Goal: Task Accomplishment & Management: Complete application form

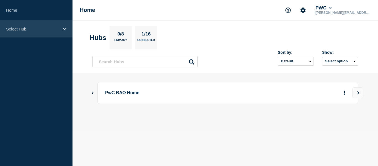
click at [53, 27] on p "Select Hub" at bounding box center [32, 29] width 53 height 5
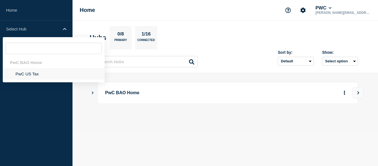
click at [25, 76] on li "PwC US Tax" at bounding box center [54, 73] width 102 height 11
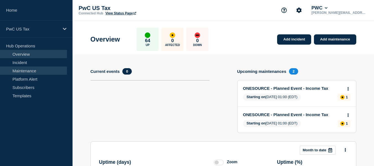
click at [28, 71] on link "Maintenance" at bounding box center [33, 70] width 67 height 8
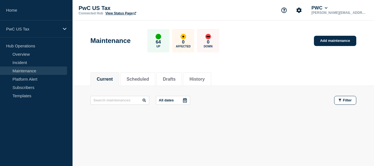
click at [28, 71] on link "Maintenance" at bounding box center [33, 70] width 67 height 8
click at [204, 79] on button "History" at bounding box center [196, 79] width 15 height 5
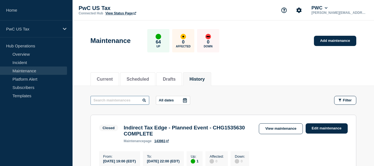
click at [119, 103] on input "text" at bounding box center [119, 100] width 59 height 9
type input "i"
type input "vertex"
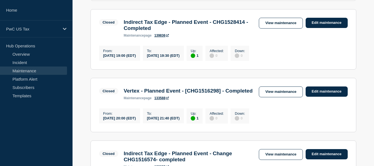
scroll to position [193, 0]
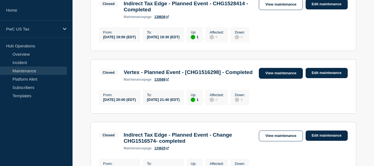
click at [279, 77] on link "View maintenance" at bounding box center [281, 73] width 44 height 11
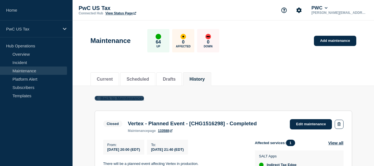
click at [109, 98] on span "Back to Maintenances" at bounding box center [122, 98] width 44 height 5
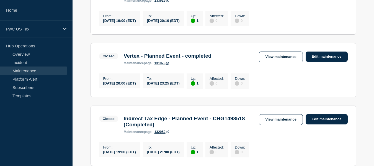
scroll to position [340, 0]
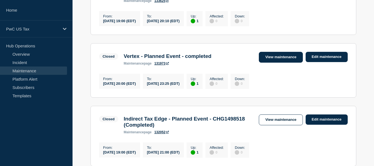
click at [271, 63] on link "View maintenance" at bounding box center [281, 57] width 44 height 11
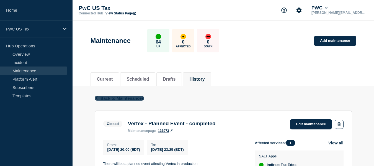
click at [118, 98] on span "Back to Maintenances" at bounding box center [122, 98] width 44 height 5
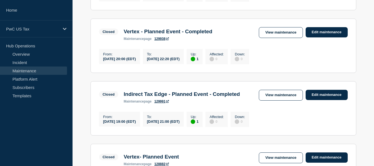
scroll to position [558, 0]
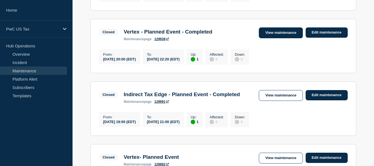
click at [273, 38] on link "View maintenance" at bounding box center [281, 32] width 44 height 11
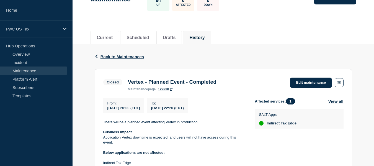
scroll to position [25, 0]
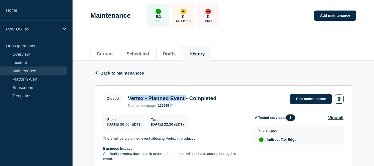
drag, startPoint x: 129, startPoint y: 97, endPoint x: 192, endPoint y: 100, distance: 63.7
click at [192, 100] on h3 "Vertex - Planned Event - Completed" at bounding box center [172, 98] width 89 height 6
copy h3 "Vertex - Planned Event"
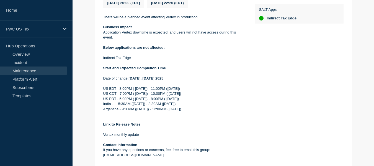
scroll to position [256, 0]
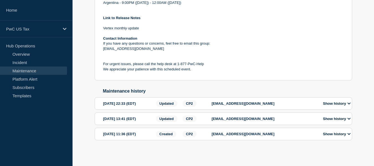
click at [237, 135] on p "khaja.st.shaik@pwc.com" at bounding box center [264, 134] width 105 height 4
click at [337, 136] on button "Show history" at bounding box center [336, 133] width 31 height 5
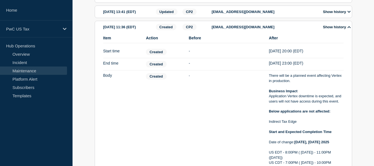
scroll to position [348, 0]
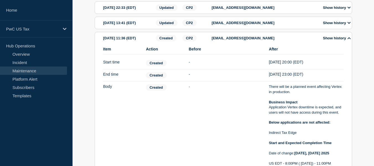
click at [338, 40] on button "Show history" at bounding box center [336, 38] width 31 height 5
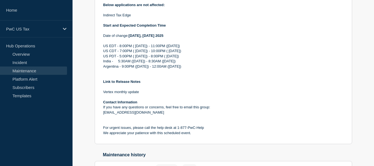
scroll to position [0, 0]
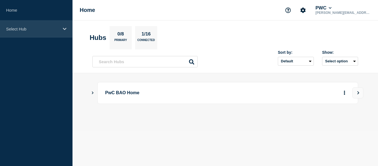
click at [46, 24] on div "Select Hub" at bounding box center [36, 28] width 72 height 17
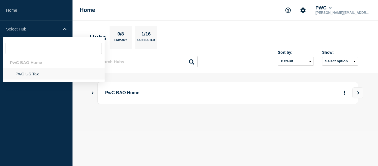
click at [29, 77] on li "PwC US Tax" at bounding box center [54, 73] width 102 height 11
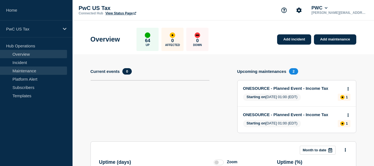
click at [26, 70] on link "Maintenance" at bounding box center [33, 70] width 67 height 8
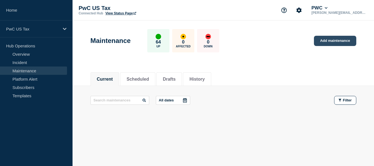
click at [329, 42] on link "Add maintenance" at bounding box center [335, 41] width 42 height 10
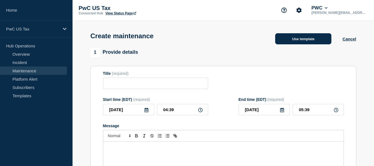
click at [300, 39] on button "Use template" at bounding box center [303, 38] width 56 height 11
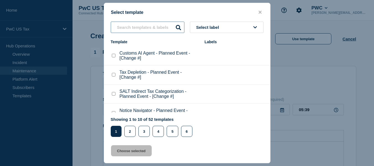
click at [147, 27] on input "text" at bounding box center [148, 27] width 74 height 11
paste input "Vertex - Planned Event"
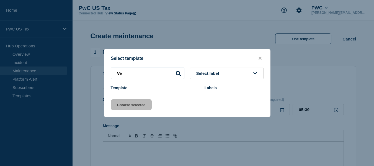
type input "V"
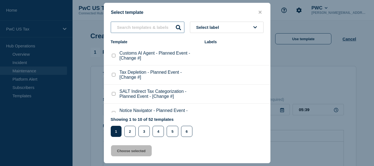
click at [144, 27] on input "text" at bounding box center [148, 27] width 74 height 11
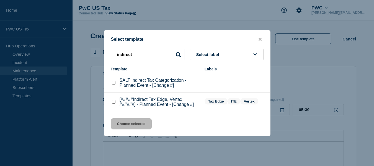
type input "indirect"
click at [114, 103] on checkbox"] "[#####Indirect Tax Edge, Vertex ######] - Planned Event - [Change #] checkbox" at bounding box center [114, 102] width 4 height 4
checkbox checkbox"] "true"
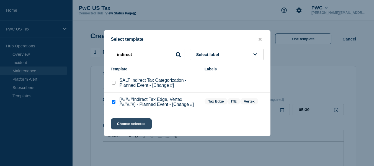
click at [127, 121] on button "Choose selected" at bounding box center [131, 123] width 41 height 11
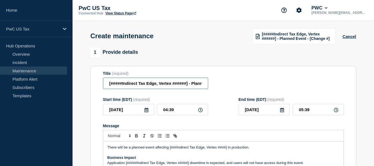
drag, startPoint x: 158, startPoint y: 84, endPoint x: 102, endPoint y: 85, distance: 56.2
click at [102, 85] on section "Title (required) [#####Indirect Tax Edge, Vertex ######] - Planned Event - [Cha…" at bounding box center [223, 145] width 266 height 158
drag, startPoint x: 139, startPoint y: 85, endPoint x: 123, endPoint y: 85, distance: 16.0
click at [123, 85] on input "Vertex ######] - Planned Event - [Change #]" at bounding box center [155, 82] width 105 height 11
drag, startPoint x: 183, startPoint y: 86, endPoint x: 158, endPoint y: 86, distance: 25.2
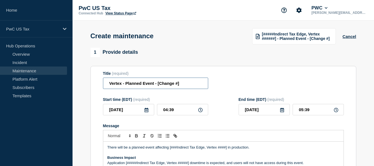
click at [158, 86] on input "Vertex - Planned Event - [Change #]" at bounding box center [155, 82] width 105 height 11
paste input "CHG1537149"
type input "Vertex - Planned Event - CHG1537149"
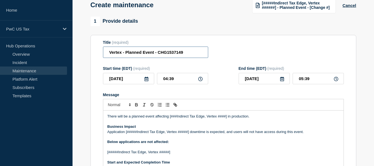
scroll to position [31, 0]
click at [146, 80] on icon at bounding box center [146, 78] width 4 height 4
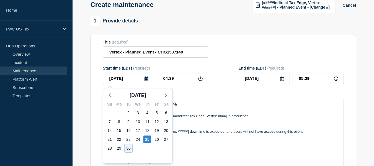
click at [129, 147] on div "30" at bounding box center [128, 148] width 8 height 8
type input "[DATE]"
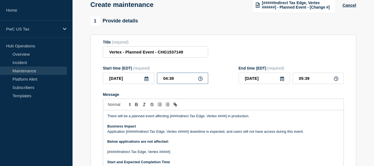
click at [167, 79] on input "04:39" at bounding box center [182, 77] width 51 height 11
type input "08:39"
type input "09:39"
click at [174, 80] on input "08:39" at bounding box center [182, 77] width 51 height 11
type input "08:00"
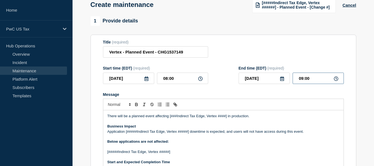
click at [303, 80] on input "09:00" at bounding box center [317, 77] width 51 height 11
type input "11:00"
click at [167, 79] on input "08:00" at bounding box center [182, 77] width 51 height 11
type input "20:00"
type input "23:00"
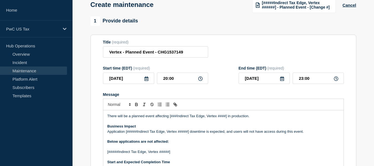
click at [273, 60] on form "Title (required) Vertex - Planned Event - CHG1537149 Start time (EDT) (required…" at bounding box center [223, 114] width 241 height 148
drag, startPoint x: 206, startPoint y: 116, endPoint x: 170, endPoint y: 118, distance: 36.8
click at [170, 118] on p "There will be a planned event affecting [###Indirect Tax Edge, Vertex ####] in …" at bounding box center [223, 115] width 232 height 5
drag, startPoint x: 180, startPoint y: 117, endPoint x: 190, endPoint y: 116, distance: 10.0
click at [190, 116] on p "There will be a planned event affecting Vertex ####] in production." at bounding box center [223, 115] width 232 height 5
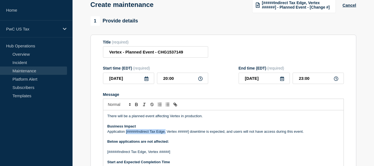
drag, startPoint x: 166, startPoint y: 133, endPoint x: 125, endPoint y: 134, distance: 40.7
click at [125, 134] on p "Application [#####Indirect Tax Edge, Vertex #####] downtime is expected, and us…" at bounding box center [223, 131] width 232 height 5
drag, startPoint x: 149, startPoint y: 133, endPoint x: 136, endPoint y: 134, distance: 12.5
click at [136, 134] on p "Application Vertex #####] downtime is expected, and users will not have access …" at bounding box center [223, 131] width 232 height 5
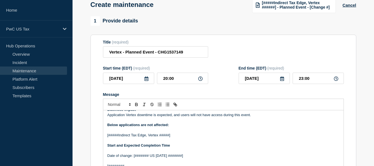
scroll to position [16, 0]
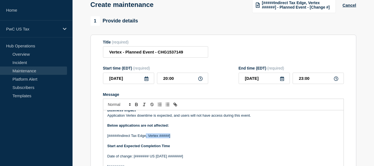
drag, startPoint x: 146, startPoint y: 137, endPoint x: 183, endPoint y: 135, distance: 36.3
click at [183, 135] on p "[#####Indirect Tax Edge, Vertex #####]" at bounding box center [223, 135] width 232 height 5
click at [118, 137] on p "[#####Indirect Tax Edge" at bounding box center [223, 135] width 232 height 5
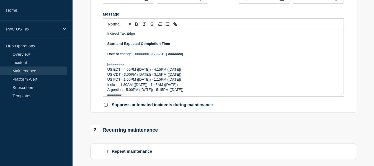
scroll to position [111, 0]
drag, startPoint x: 166, startPoint y: 55, endPoint x: 134, endPoint y: 55, distance: 31.8
click at [134, 55] on p "Date of change: [####### US [DATE] #######]" at bounding box center [223, 54] width 232 height 5
drag, startPoint x: 143, startPoint y: 55, endPoint x: 133, endPoint y: 54, distance: 9.7
click at [133, 54] on p "Date of change: [DATE] #######]" at bounding box center [223, 54] width 232 height 5
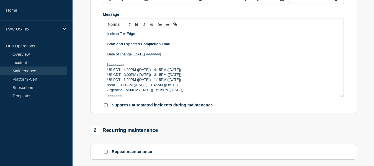
click at [169, 56] on p "Date of change: [DATE] #######]" at bounding box center [223, 54] width 232 height 5
click at [190, 57] on p "Date of change: [DATE] #######]" at bounding box center [223, 54] width 232 height 5
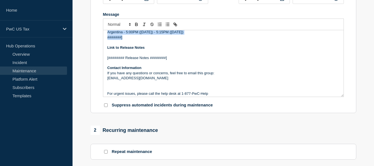
scroll to position [92, 0]
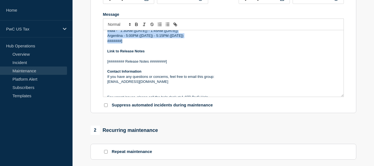
drag, startPoint x: 107, startPoint y: 67, endPoint x: 129, endPoint y: 44, distance: 32.3
click at [129, 44] on div "There will be a planned event affecting Vertex in production. Business Impact A…" at bounding box center [223, 63] width 240 height 66
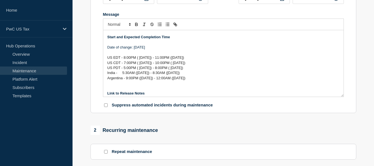
scroll to position [43, 0]
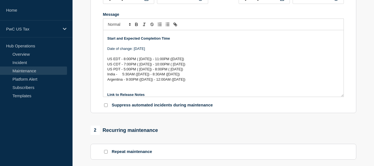
click at [183, 70] on span "US PDT - 5:00PM ( [DATE]) - 8:00PM ( [DATE])" at bounding box center [145, 69] width 76 height 4
click at [116, 75] on span "India - 5:30AM ([DATE]) - 8:30AM ([DATE])" at bounding box center [143, 74] width 72 height 4
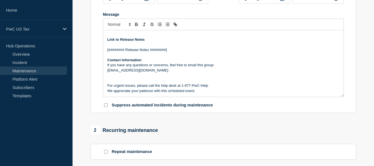
scroll to position [112, 0]
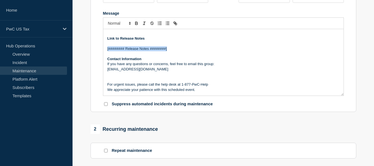
drag, startPoint x: 170, startPoint y: 49, endPoint x: 82, endPoint y: 50, distance: 87.7
click at [82, 50] on section "1 Provide details Title (required) Vertex - Planned Event - CHG1537149 Start ti…" at bounding box center [222, 141] width 301 height 413
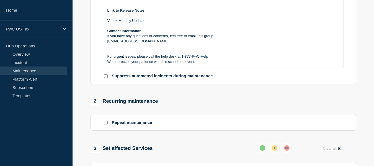
scroll to position [145, 0]
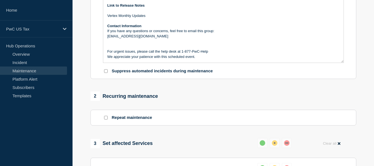
click at [106, 71] on input "Suppress automated incidents during maintenance" at bounding box center [106, 71] width 4 height 4
checkbox input "true"
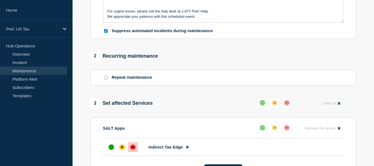
scroll to position [186, 0]
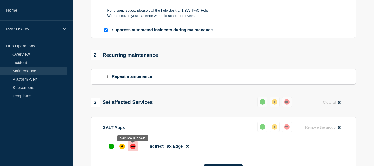
click at [133, 146] on div "down" at bounding box center [133, 146] width 6 height 6
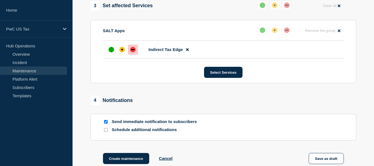
scroll to position [286, 0]
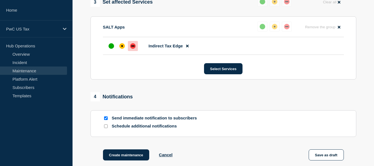
click at [107, 128] on input "Schedule additional notifications" at bounding box center [106, 126] width 4 height 4
checkbox input "true"
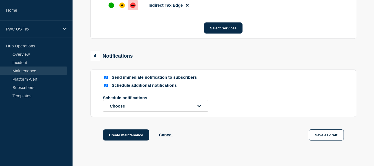
scroll to position [332, 0]
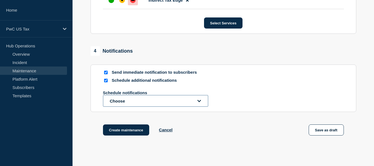
click at [196, 105] on button "Choose" at bounding box center [155, 101] width 105 height 12
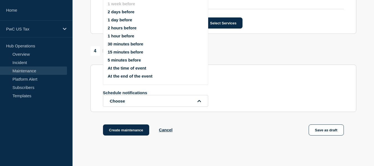
scroll to position [304, 0]
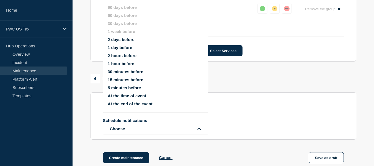
click at [123, 46] on button "1 day before" at bounding box center [120, 47] width 24 height 5
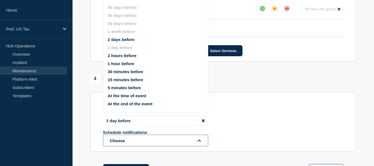
click at [151, 143] on button "Choose" at bounding box center [155, 140] width 105 height 12
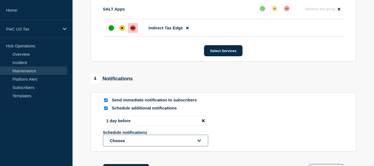
click at [151, 143] on button "Choose" at bounding box center [155, 140] width 105 height 12
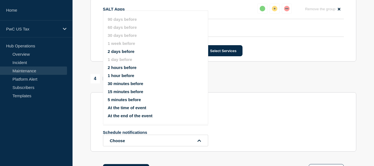
click at [127, 73] on button "1 hour before" at bounding box center [121, 75] width 27 height 5
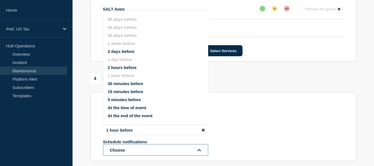
click at [137, 150] on button "Choose" at bounding box center [155, 150] width 105 height 12
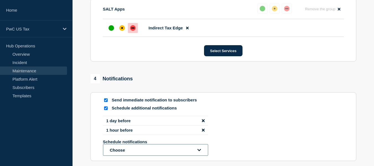
click at [137, 150] on button "Choose" at bounding box center [155, 150] width 105 height 12
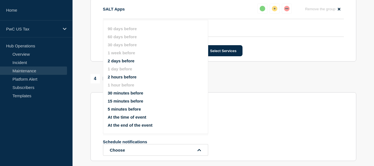
click at [136, 125] on button "At the end of the event" at bounding box center [130, 125] width 45 height 5
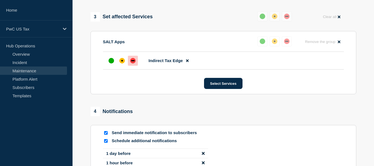
scroll to position [265, 0]
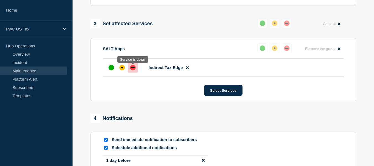
click at [134, 68] on div "down" at bounding box center [133, 68] width 6 height 6
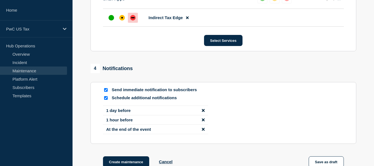
scroll to position [381, 0]
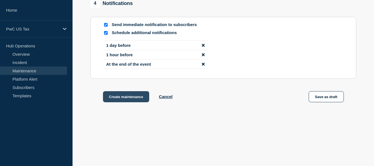
click at [131, 94] on button "Create maintenance" at bounding box center [126, 96] width 46 height 11
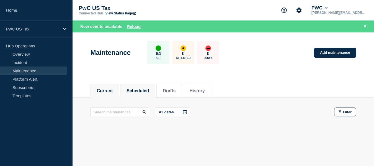
click at [142, 84] on li "Scheduled" at bounding box center [137, 91] width 35 height 14
